Goal: Task Accomplishment & Management: Manage account settings

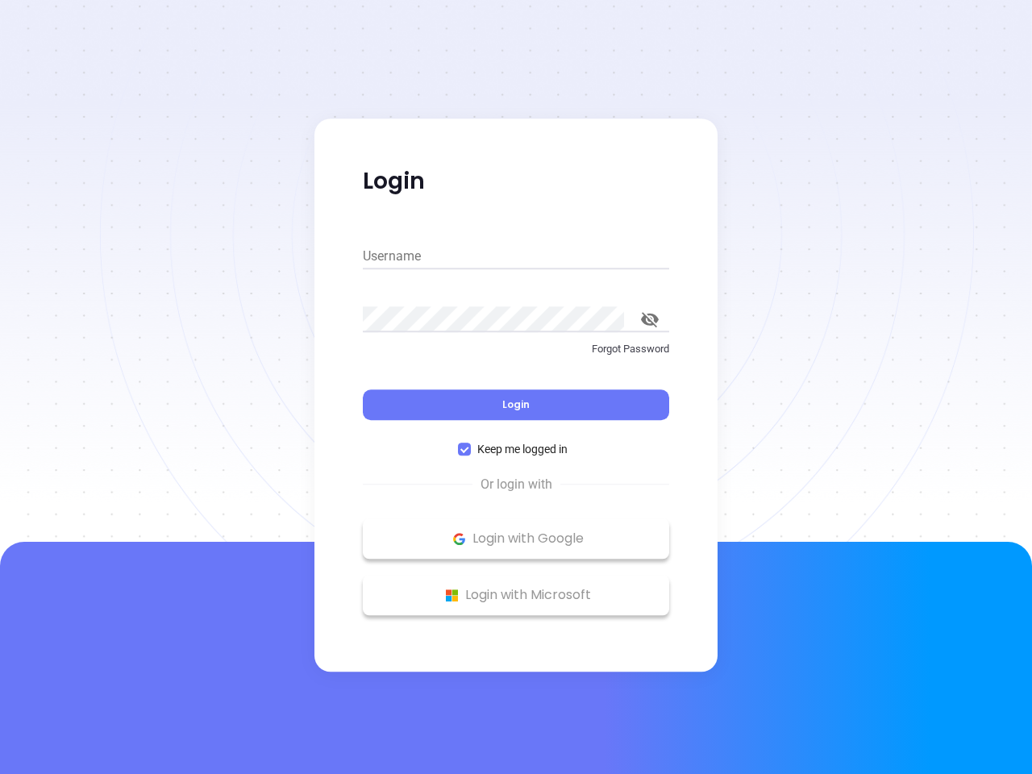
click at [516, 387] on div "Login" at bounding box center [516, 395] width 306 height 50
click at [516, 256] on input "Username" at bounding box center [516, 257] width 306 height 26
click at [650, 319] on icon "toggle password visibility" at bounding box center [650, 319] width 18 height 15
click at [516, 405] on span "Login" at bounding box center [515, 405] width 27 height 14
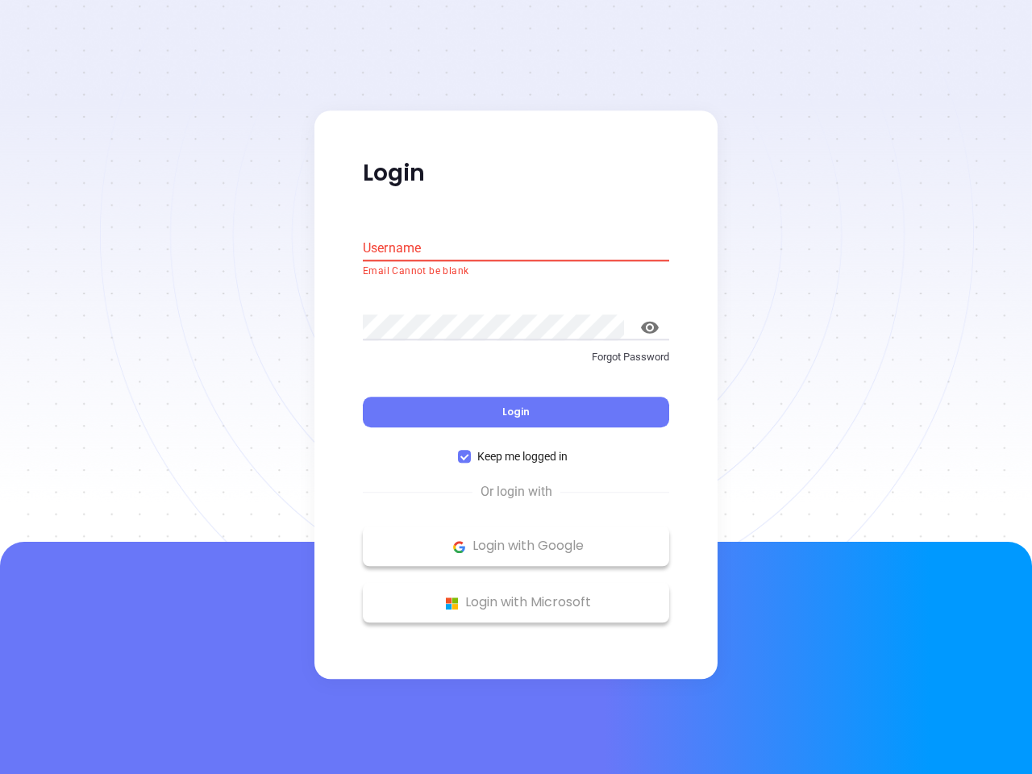
click at [516, 449] on span "Keep me logged in" at bounding box center [522, 457] width 103 height 18
click at [471, 451] on input "Keep me logged in" at bounding box center [464, 457] width 13 height 13
checkbox input "false"
click at [516, 539] on p "Login with Google" at bounding box center [516, 547] width 290 height 24
click at [516, 595] on p "Login with Microsoft" at bounding box center [516, 603] width 290 height 24
